Goal: Task Accomplishment & Management: Manage account settings

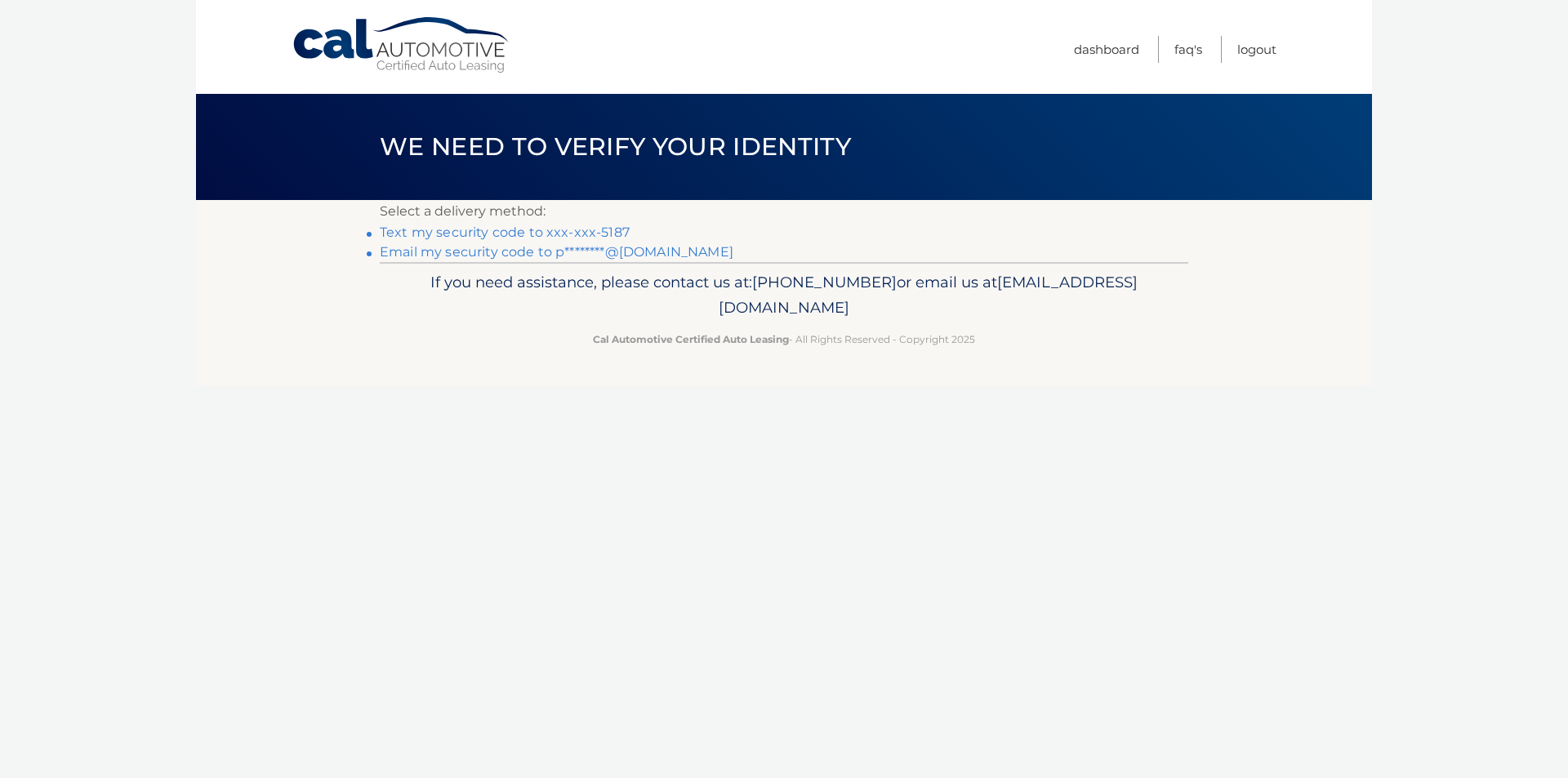
click at [510, 235] on link "Text my security code to xxx-xxx-5187" at bounding box center [504, 232] width 250 height 16
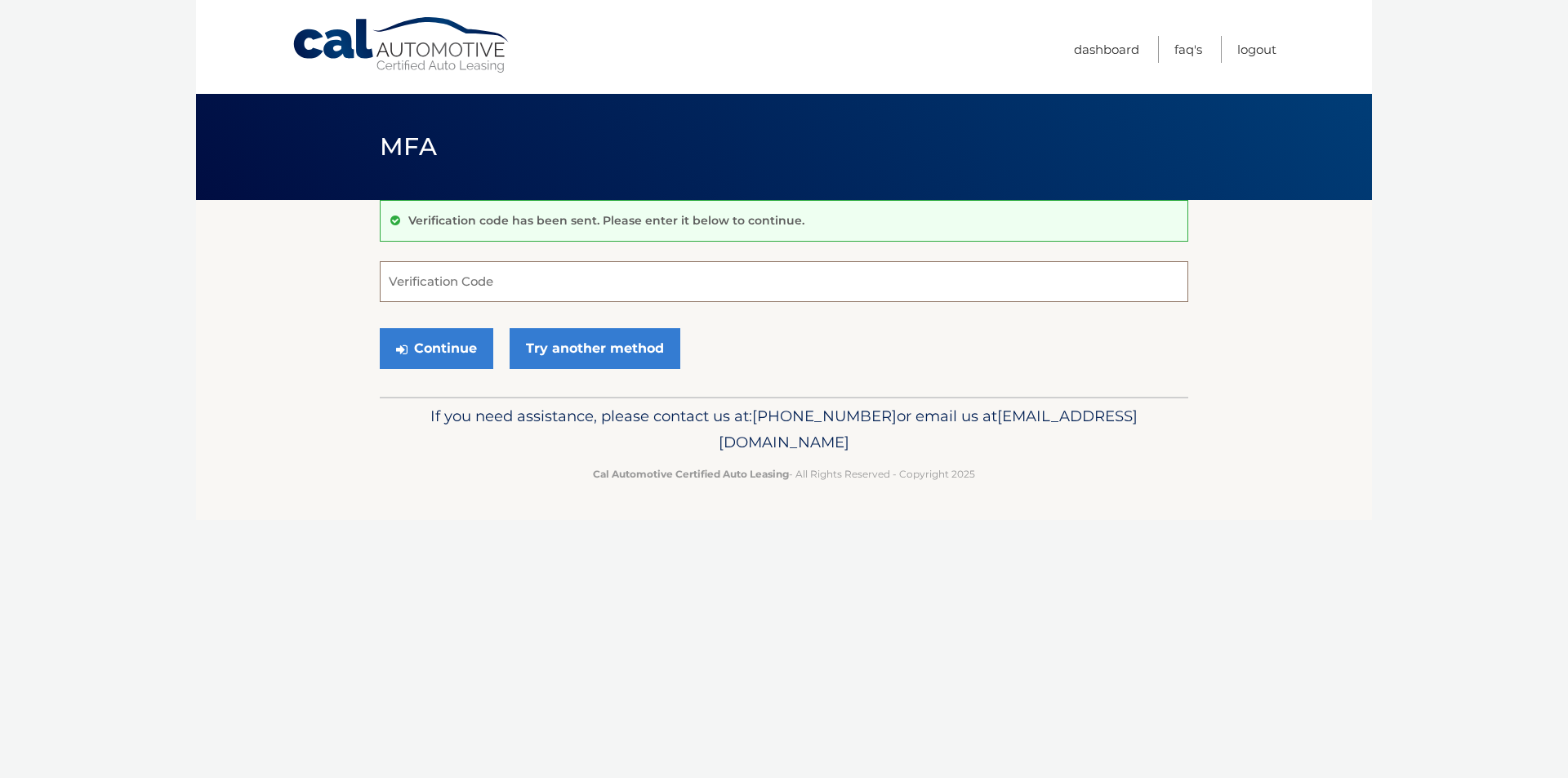
click at [496, 276] on input "Verification Code" at bounding box center [784, 281] width 809 height 41
type input "555278"
click at [443, 352] on button "Continue" at bounding box center [436, 348] width 114 height 41
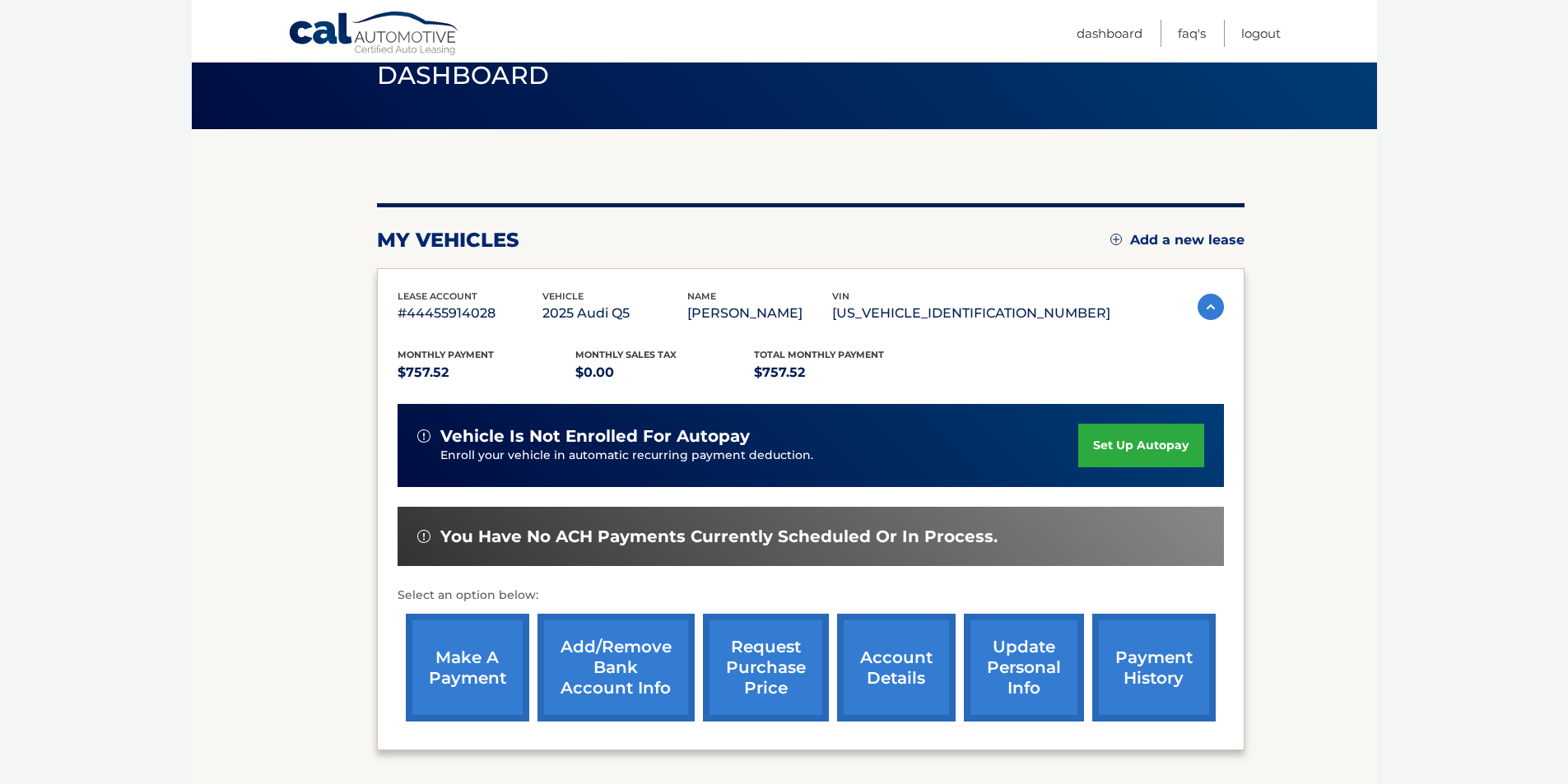
scroll to position [213, 0]
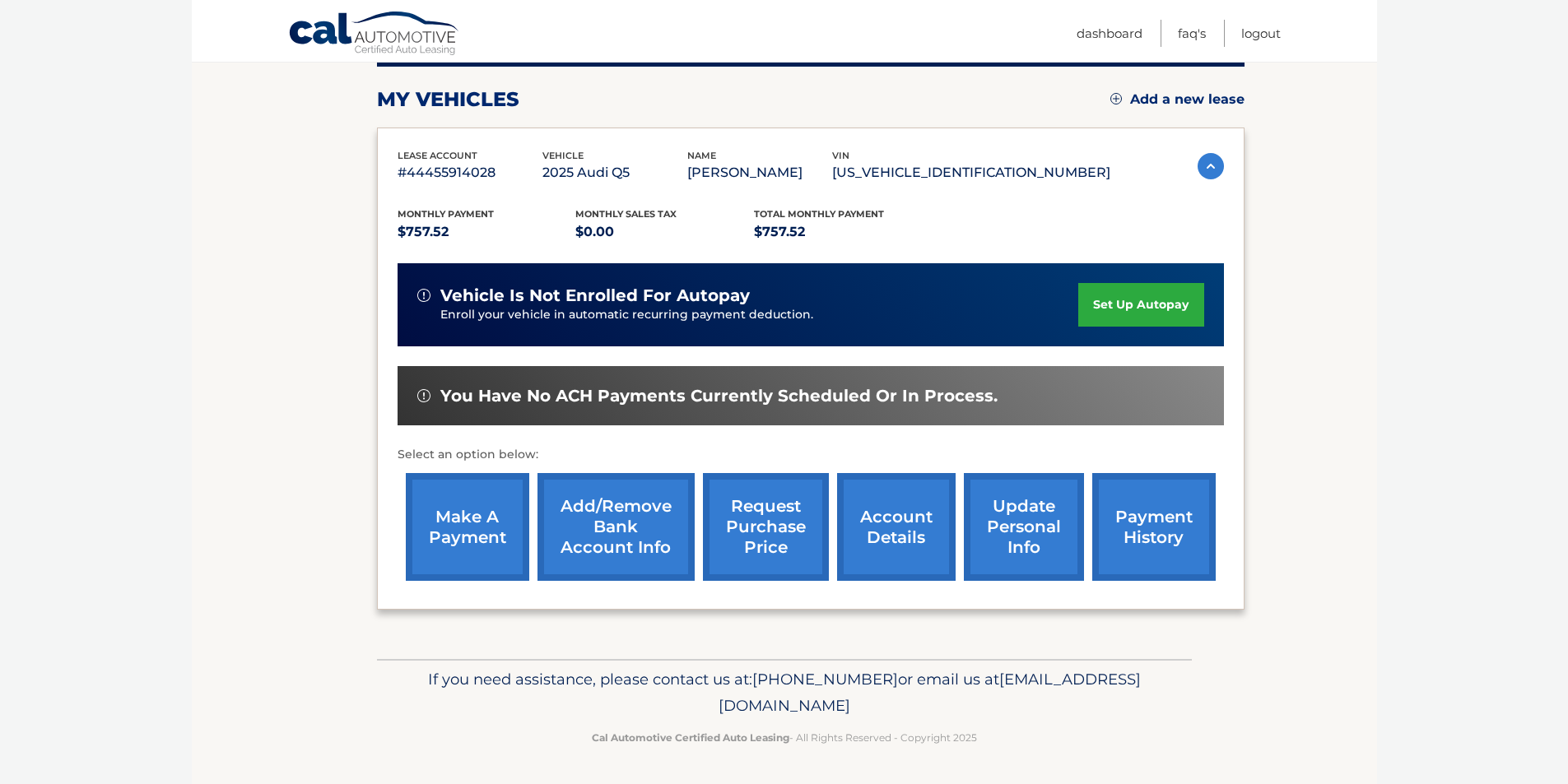
click at [479, 512] on link "make a payment" at bounding box center [467, 527] width 124 height 108
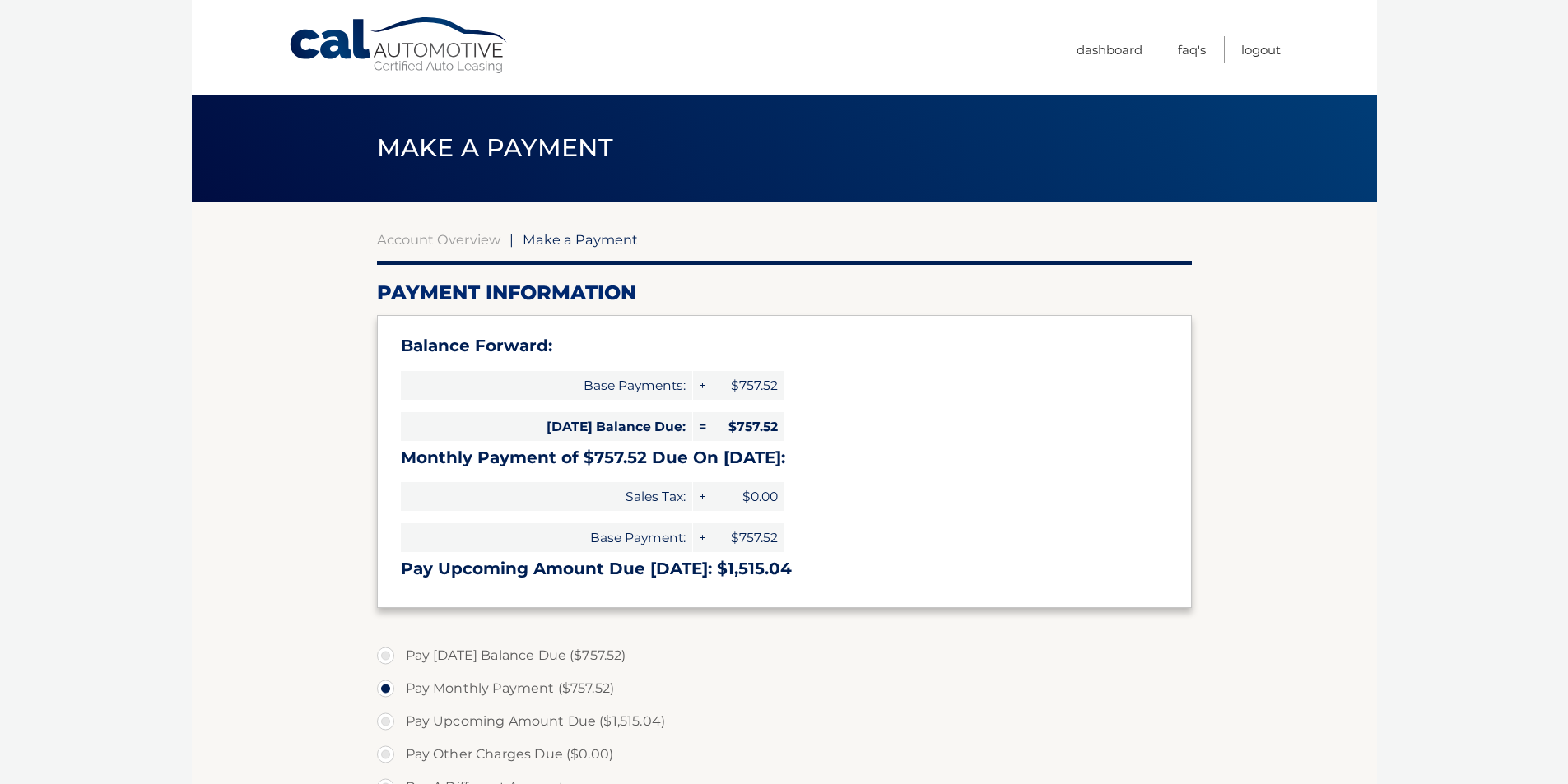
select select "NDM3ZGI1NDItZmUyOS00ZjFhLTlkMzQtYThmNWIwMGFmNDdh"
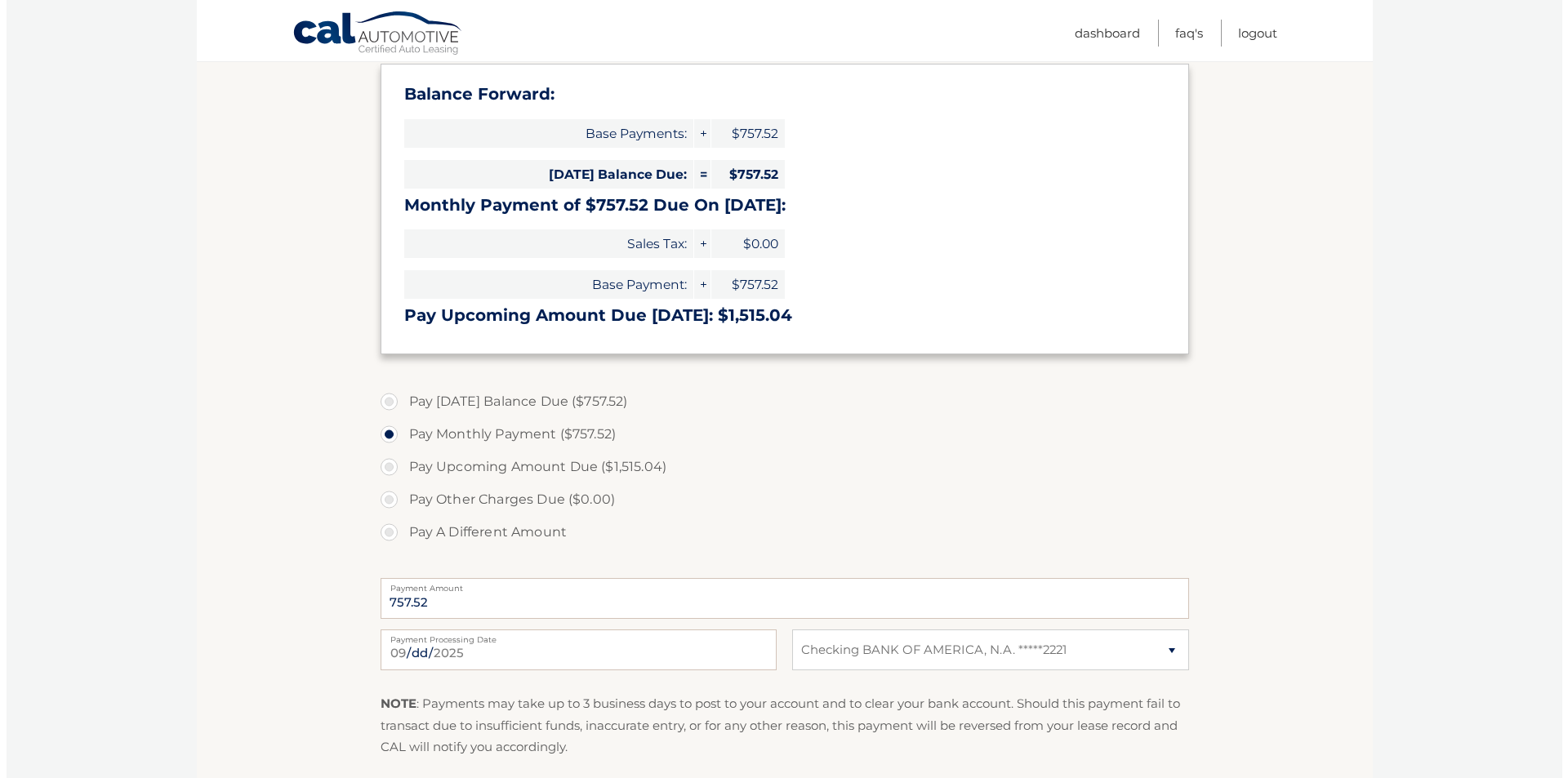
scroll to position [408, 0]
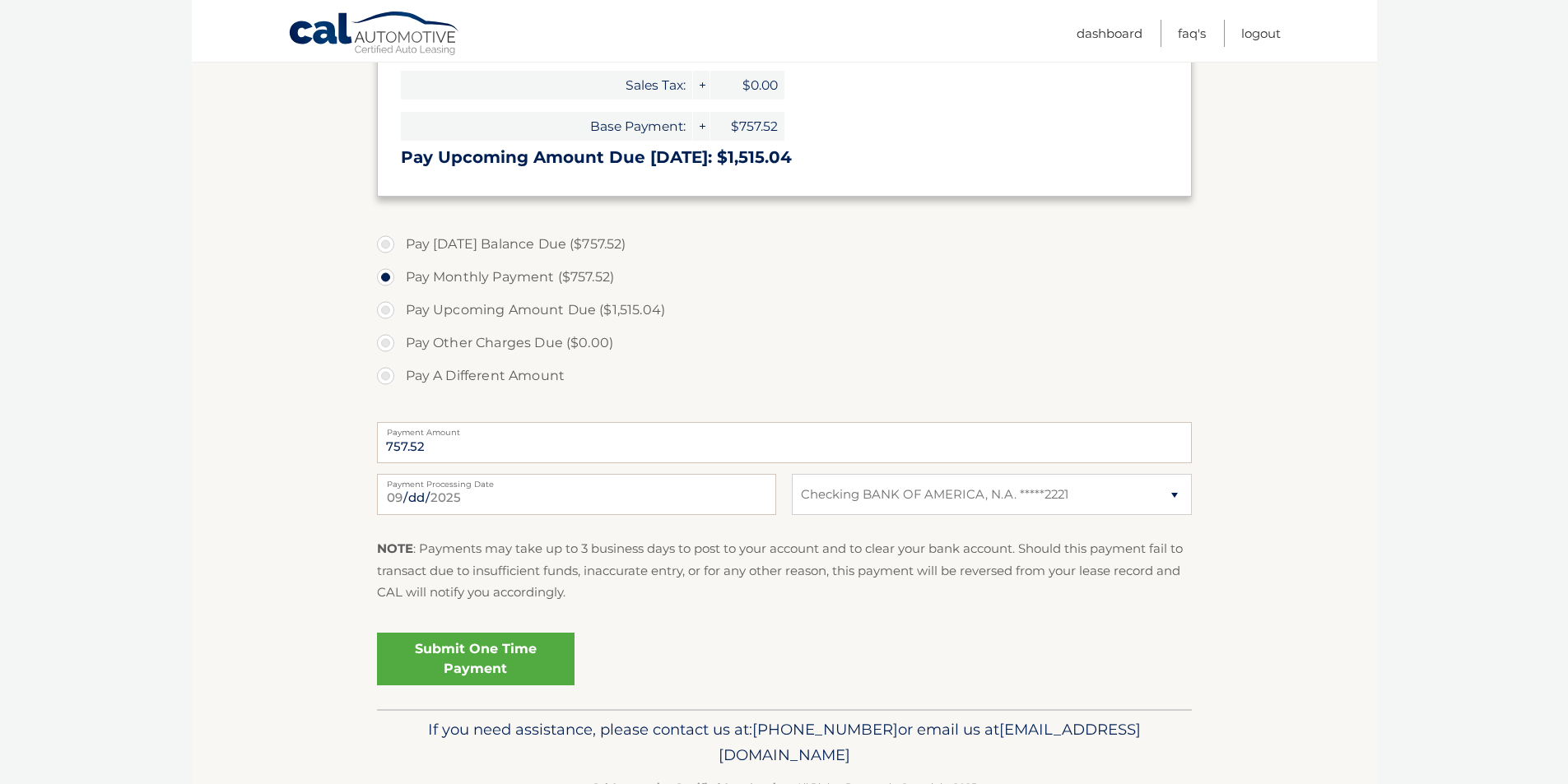
click at [461, 653] on link "Submit One Time Payment" at bounding box center [476, 659] width 197 height 53
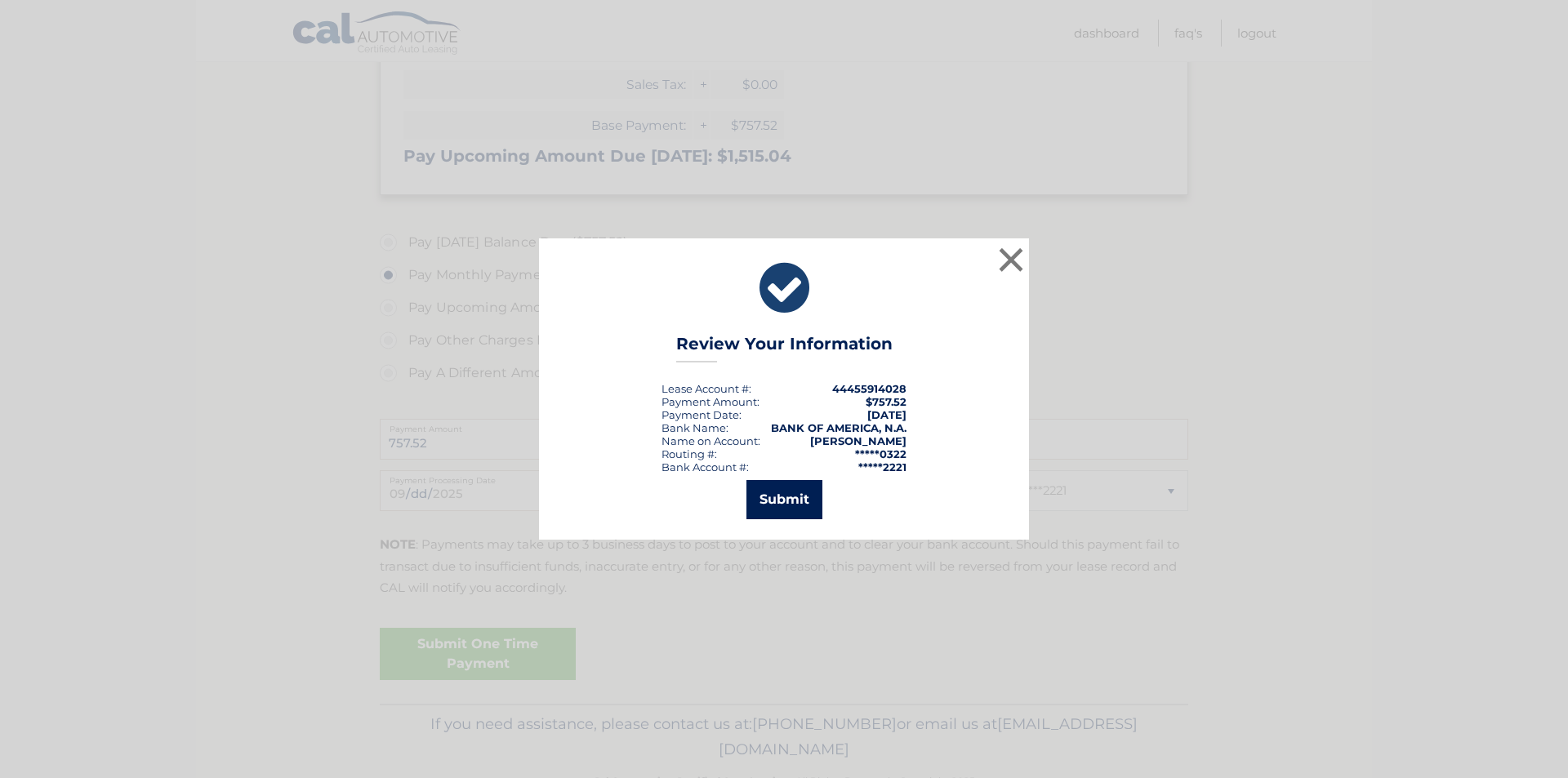
click at [787, 498] on button "Submit" at bounding box center [785, 499] width 76 height 39
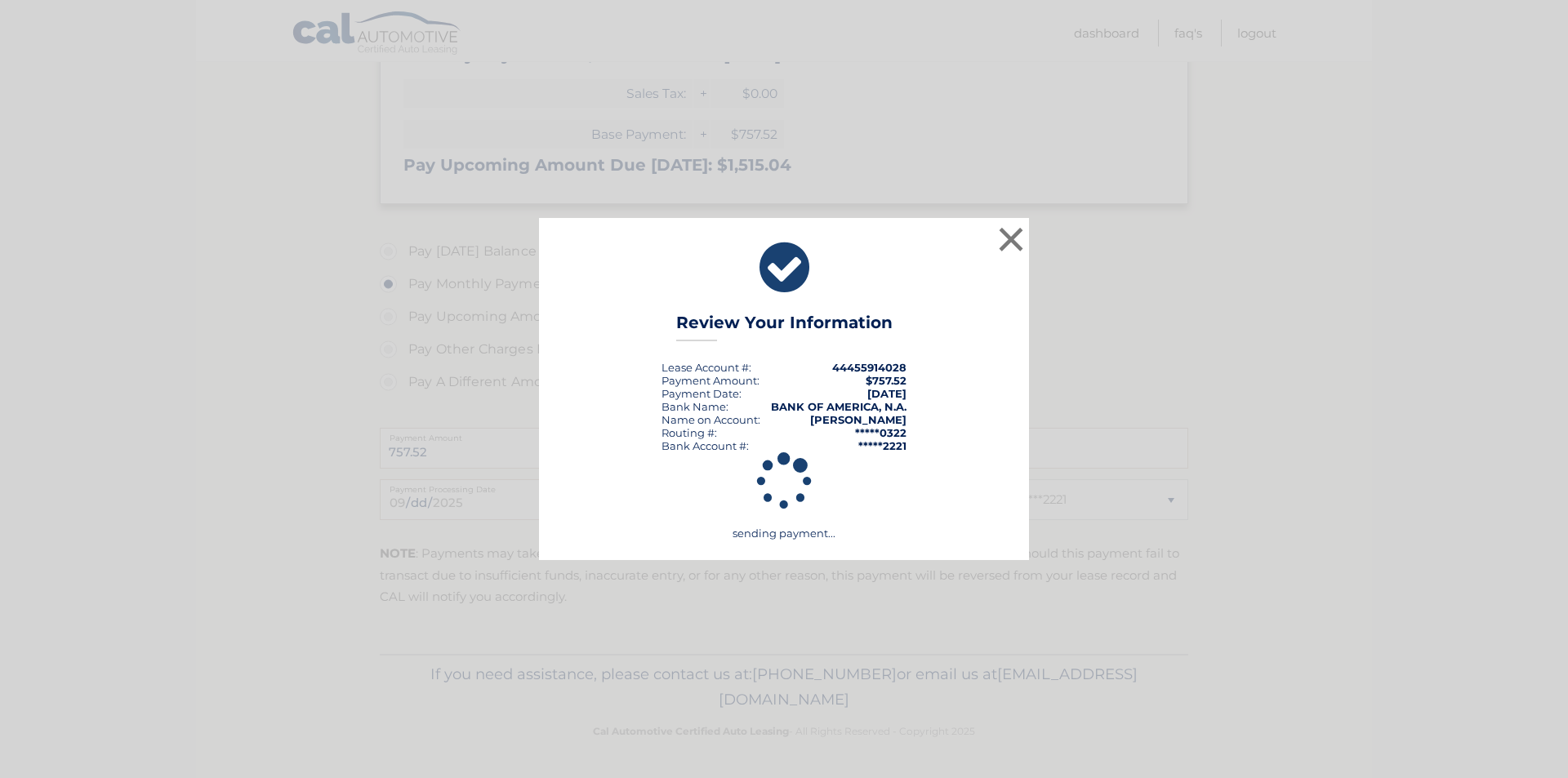
scroll to position [399, 0]
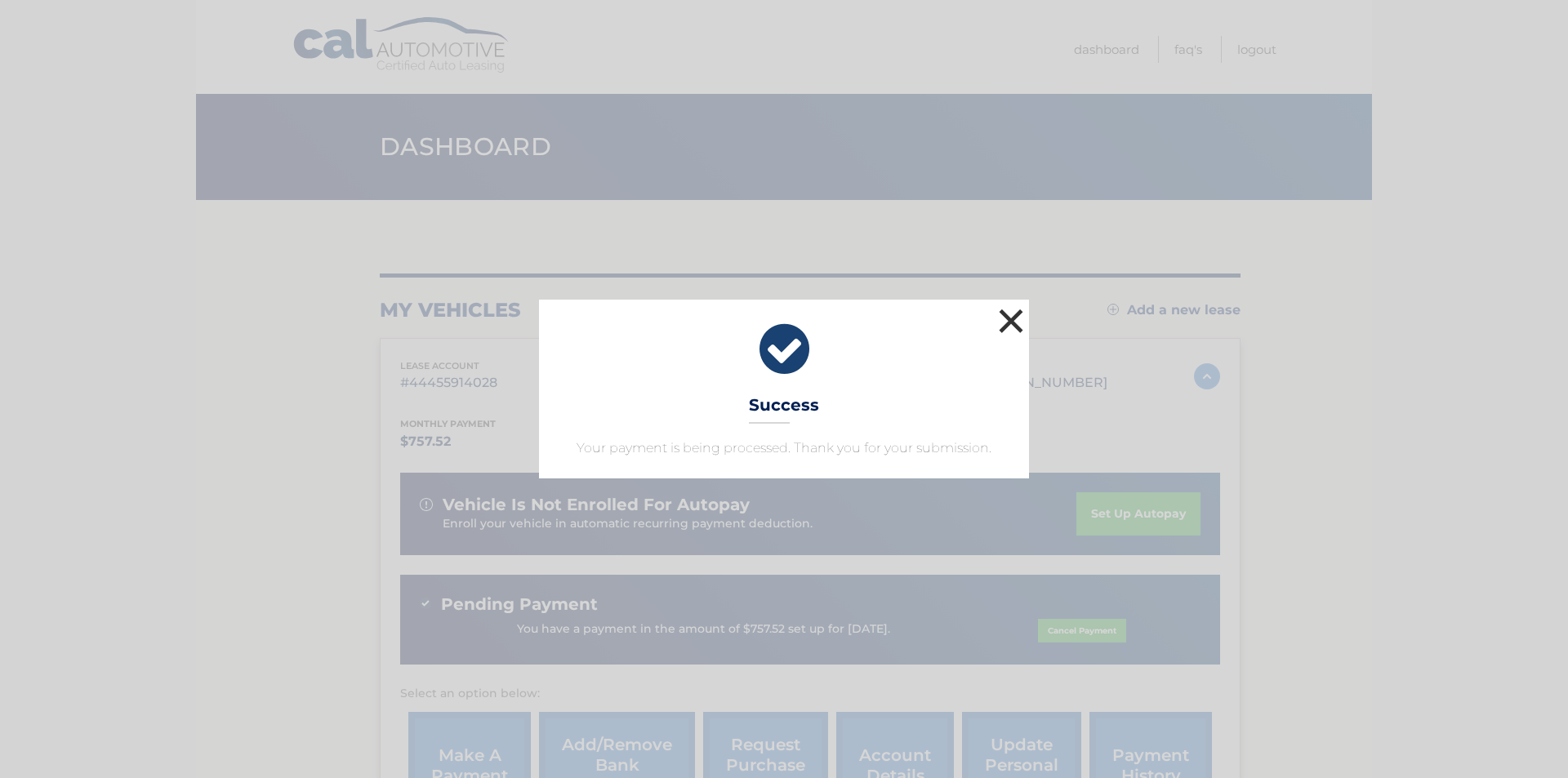
click at [1020, 314] on button "×" at bounding box center [1010, 320] width 32 height 32
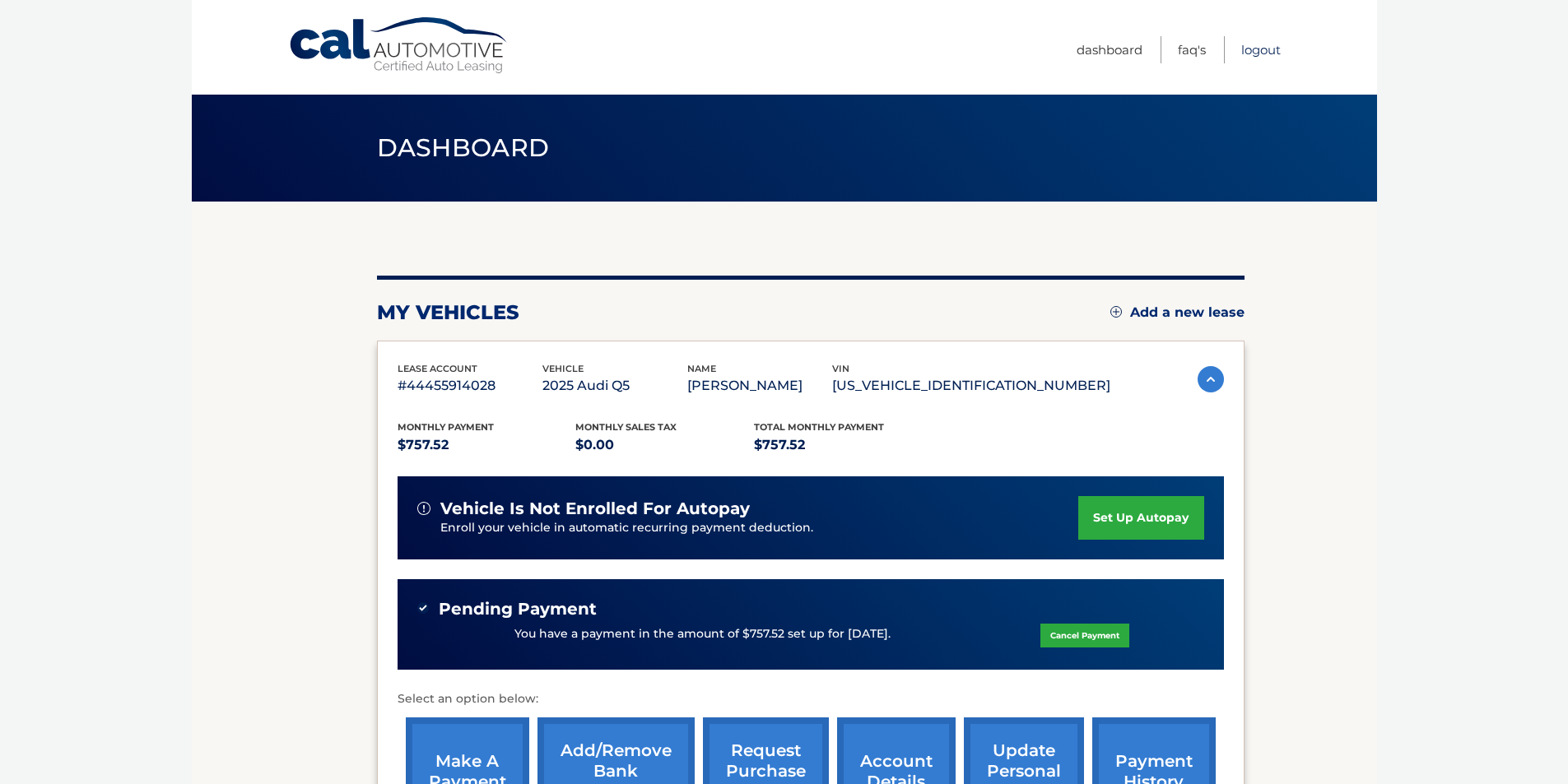
click at [1250, 47] on link "Logout" at bounding box center [1260, 49] width 39 height 27
